Goal: Task Accomplishment & Management: Use online tool/utility

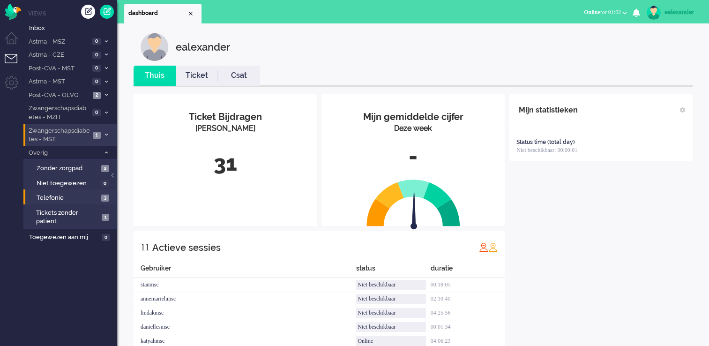
click at [97, 136] on span "1" at bounding box center [97, 135] width 8 height 7
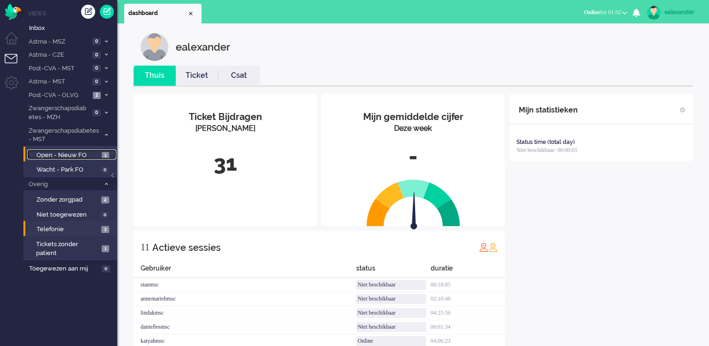
click at [96, 154] on span "Open - Nieuw FO" at bounding box center [68, 155] width 63 height 9
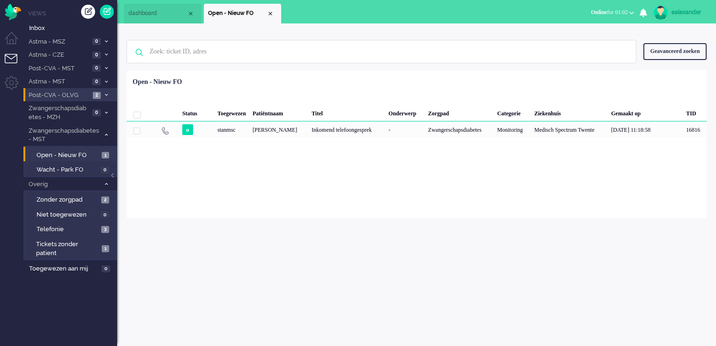
click at [90, 95] on li "Post-CVA - OLVG 2" at bounding box center [70, 95] width 94 height 14
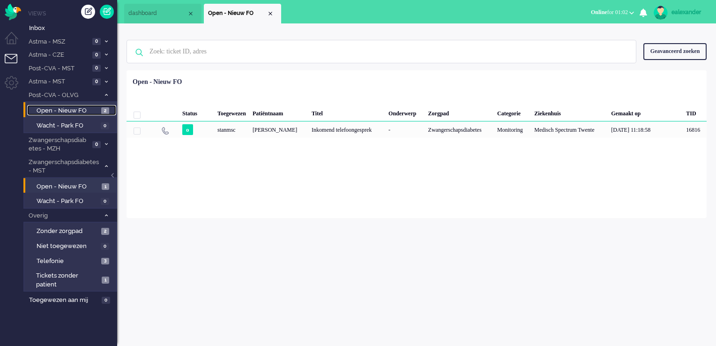
click at [82, 111] on span "Open - Nieuw FO" at bounding box center [68, 110] width 62 height 9
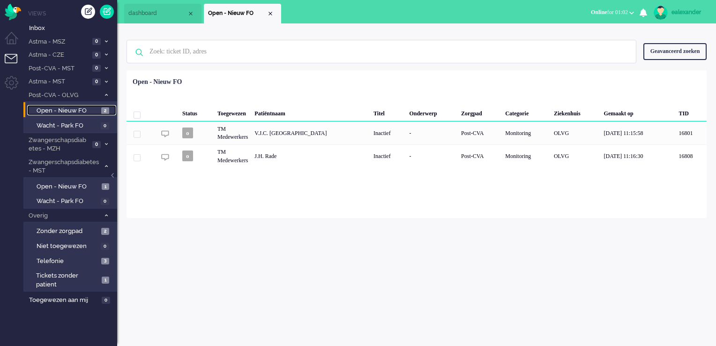
click at [86, 111] on span "Open - Nieuw FO" at bounding box center [68, 110] width 62 height 9
click at [101, 97] on li "Post-CVA - OLVG 2" at bounding box center [70, 95] width 94 height 14
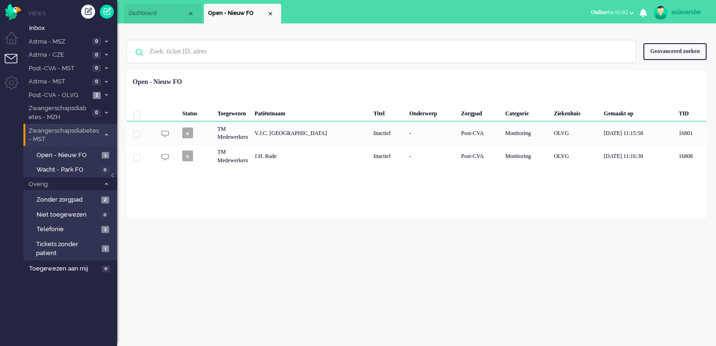
click at [102, 129] on li "Zwangerschapsdiabetes - MST 1" at bounding box center [70, 135] width 94 height 22
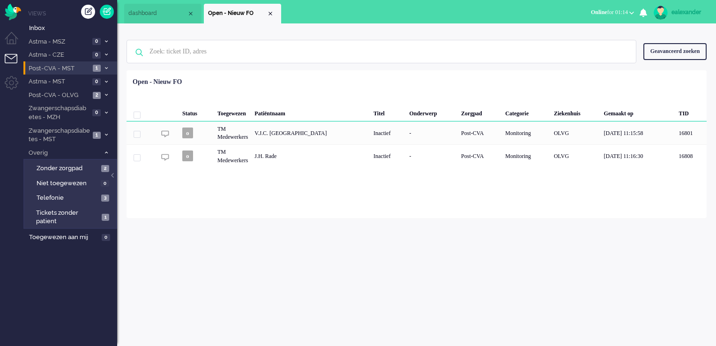
click at [105, 69] on icon at bounding box center [106, 68] width 3 height 3
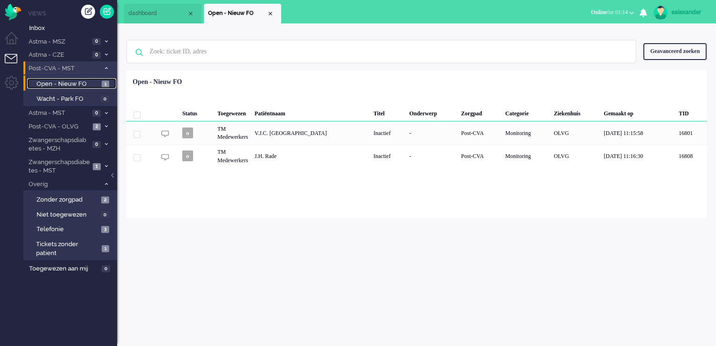
click at [91, 87] on span "Open - Nieuw FO" at bounding box center [68, 84] width 63 height 9
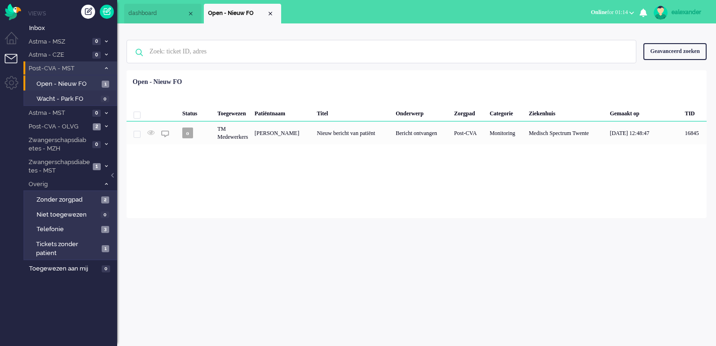
click at [626, 7] on button "Online for 01:14" at bounding box center [612, 13] width 54 height 14
click at [597, 31] on label "Niet beschikbaar" at bounding box center [595, 32] width 74 height 8
click at [695, 13] on div "ealexander" at bounding box center [688, 11] width 35 height 9
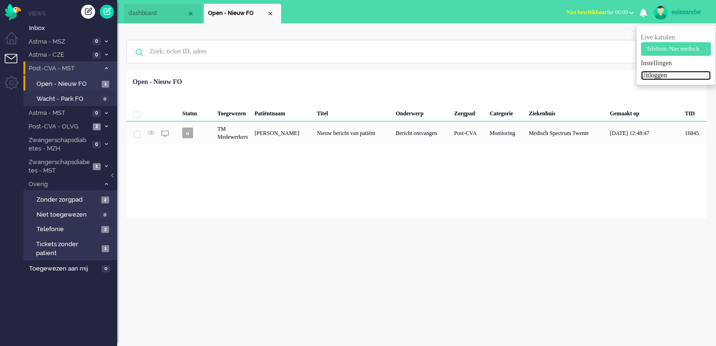
click at [656, 75] on link "Uitloggen" at bounding box center [676, 75] width 70 height 9
